Goal: Task Accomplishment & Management: Use online tool/utility

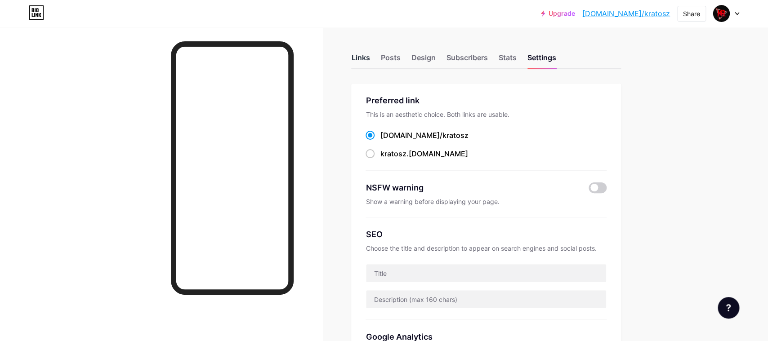
click at [358, 59] on div "Links" at bounding box center [360, 60] width 18 height 16
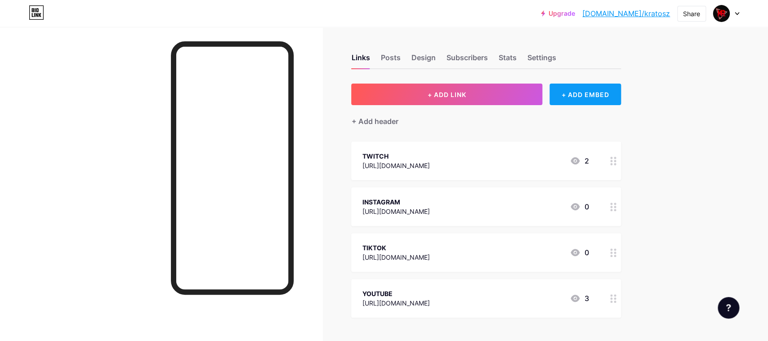
click at [572, 96] on div "+ ADD EMBED" at bounding box center [584, 95] width 71 height 22
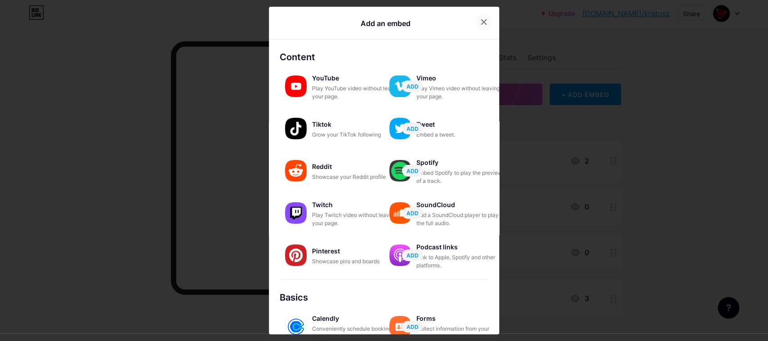
click at [484, 20] on icon at bounding box center [483, 21] width 7 height 7
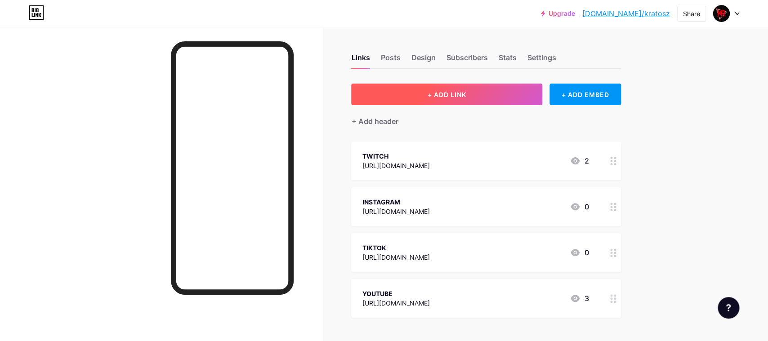
click at [480, 92] on button "+ ADD LINK" at bounding box center [446, 95] width 191 height 22
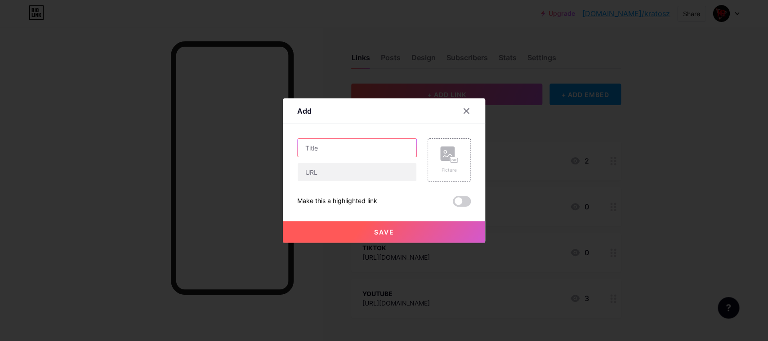
click at [348, 151] on input "text" at bounding box center [357, 148] width 119 height 18
type input "W"
type input "G"
type input "COMUNIDAD"
click at [365, 173] on input "text" at bounding box center [357, 172] width 119 height 18
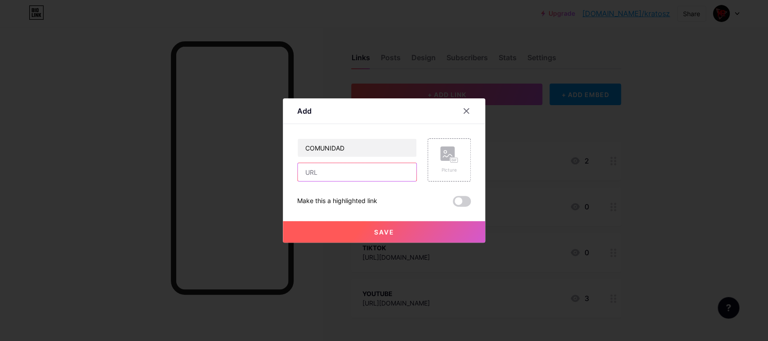
paste input "[URL][DOMAIN_NAME]"
type input "[URL][DOMAIN_NAME]"
click at [384, 231] on span "Save" at bounding box center [384, 232] width 20 height 8
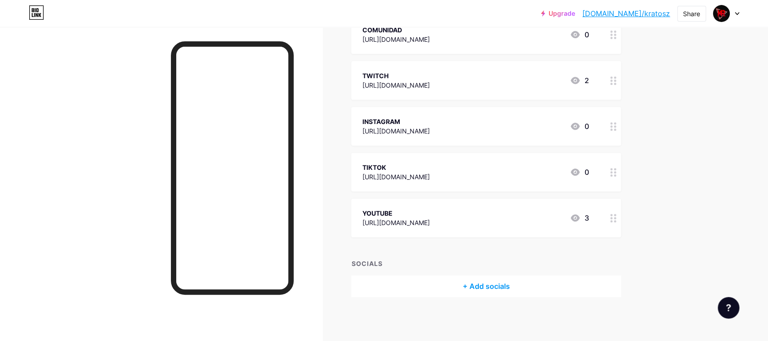
scroll to position [0, 0]
